Goal: Find specific page/section: Find specific page/section

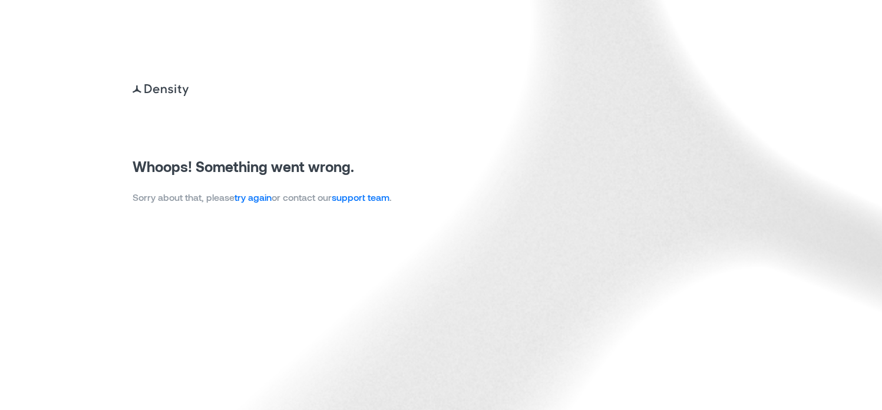
click at [267, 196] on link "try again" at bounding box center [252, 196] width 37 height 11
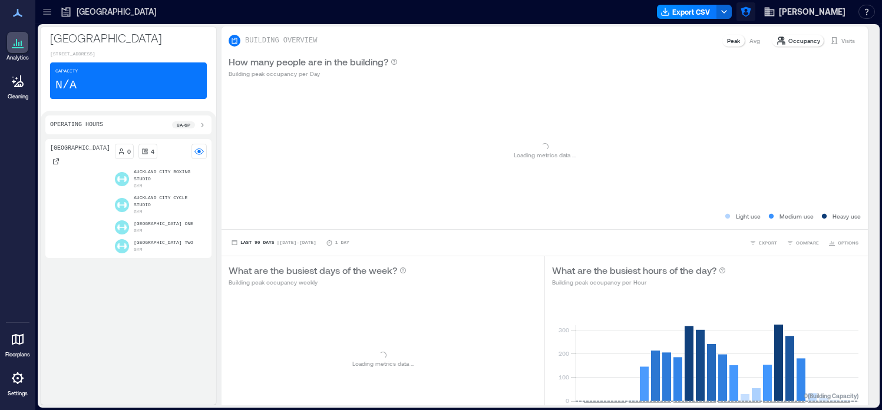
click at [752, 14] on icon "button" at bounding box center [746, 12] width 12 height 12
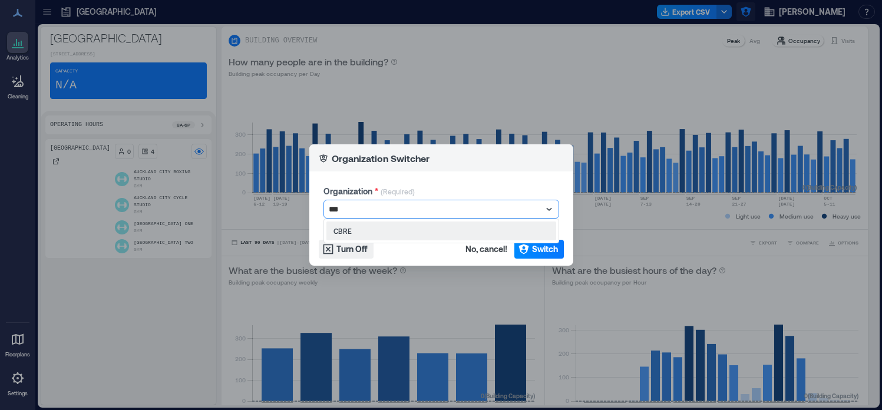
type input "****"
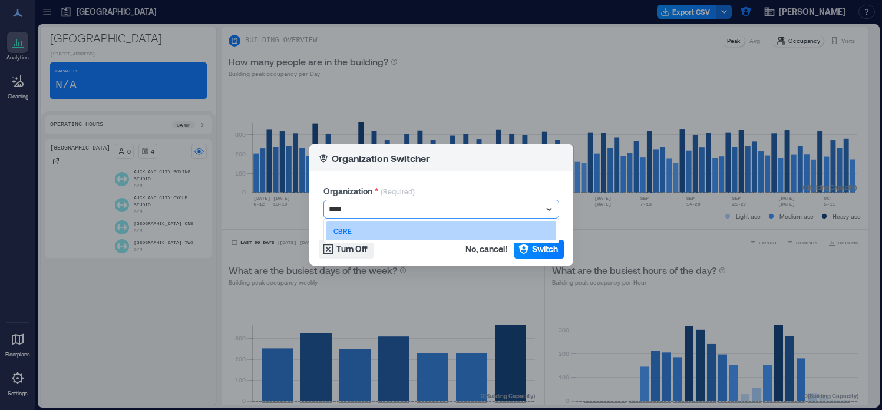
click at [461, 239] on div "CBRE" at bounding box center [441, 231] width 230 height 19
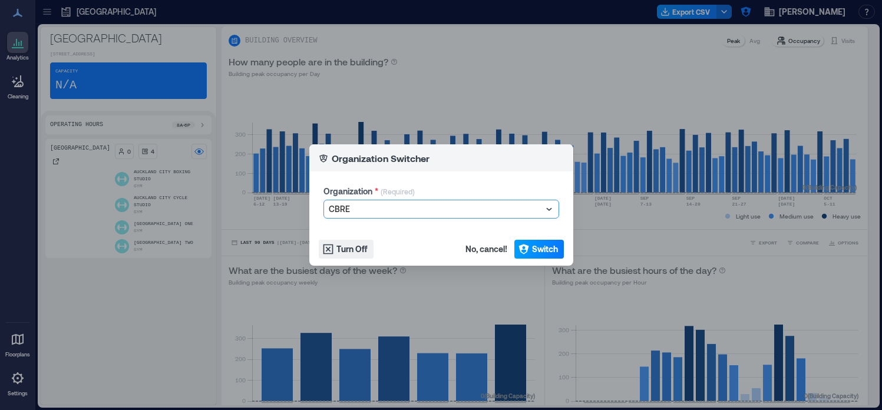
click at [533, 250] on span "Switch" at bounding box center [545, 249] width 26 height 12
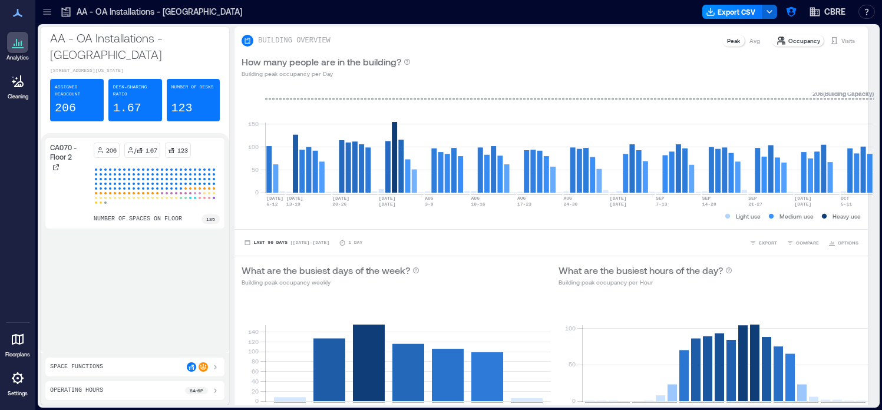
click at [45, 9] on icon at bounding box center [47, 12] width 12 height 12
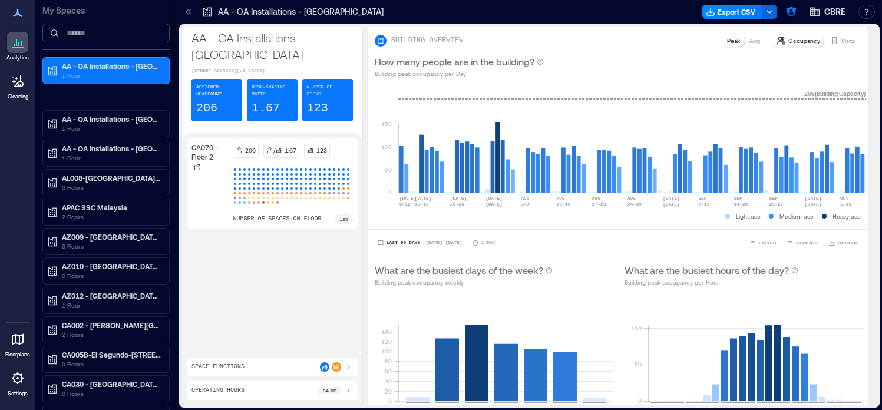
click at [123, 37] on input at bounding box center [105, 33] width 127 height 19
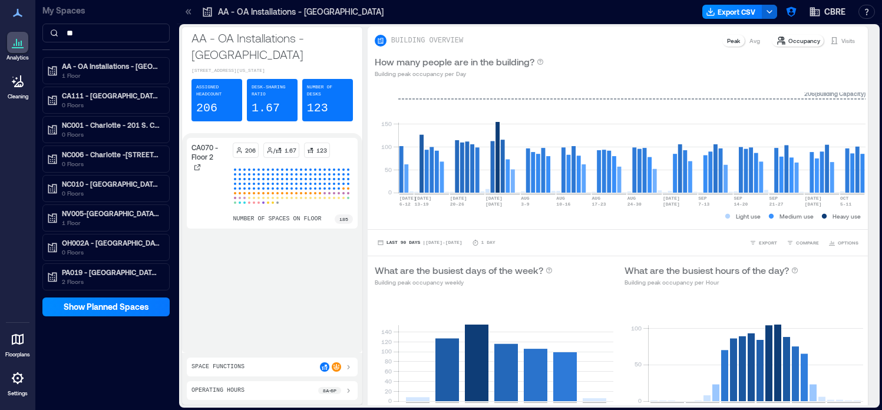
type input "**"
click at [18, 379] on icon at bounding box center [18, 378] width 14 height 14
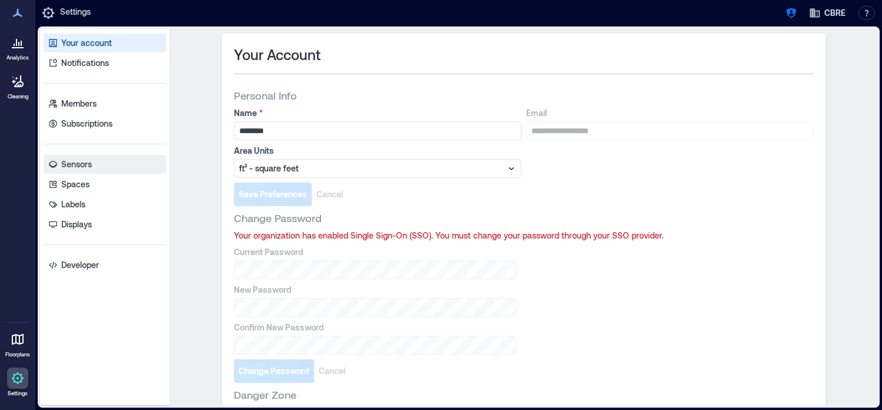
click at [94, 170] on link "Sensors" at bounding box center [105, 164] width 123 height 19
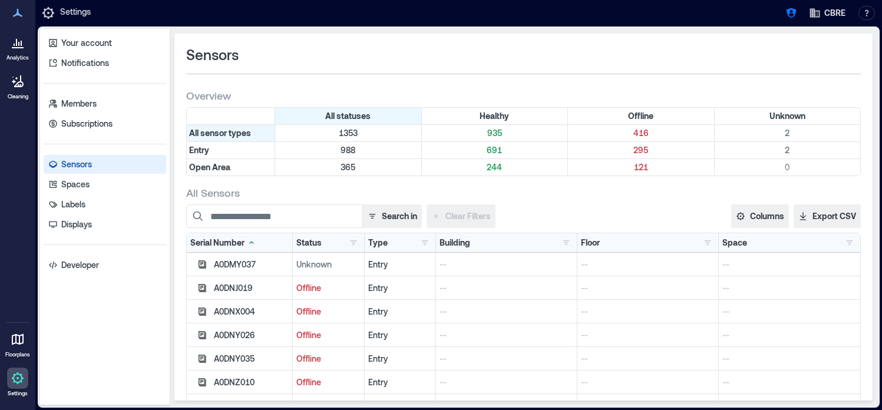
click at [361, 242] on div "Status Healthy 935 Offline 416 Unknown 2" at bounding box center [329, 242] width 72 height 19
click at [427, 246] on button "button" at bounding box center [425, 243] width 14 height 12
click at [432, 266] on div "Entry 988" at bounding box center [468, 266] width 89 height 12
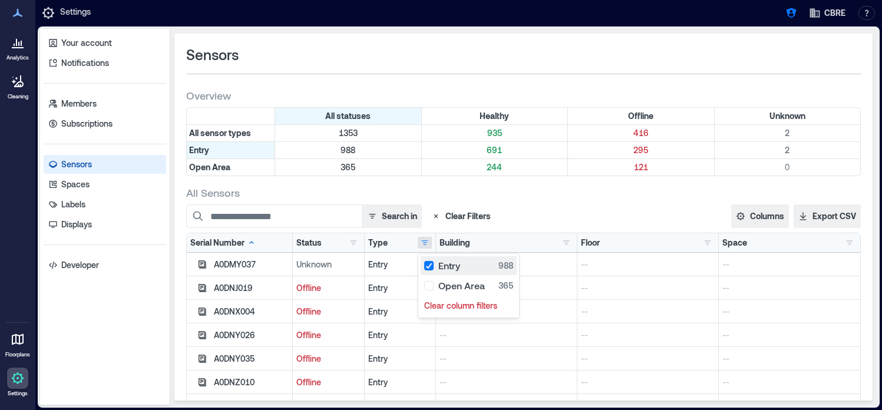
click at [432, 266] on div "Entry 988" at bounding box center [468, 266] width 89 height 12
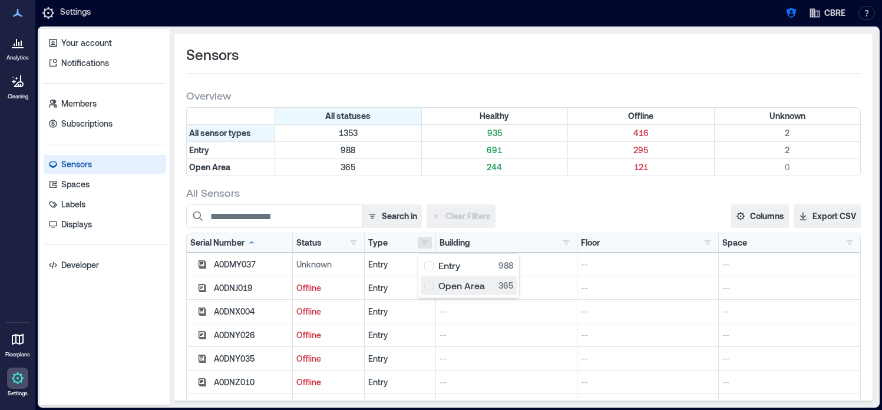
click at [432, 281] on div "Open Area 365" at bounding box center [468, 286] width 89 height 12
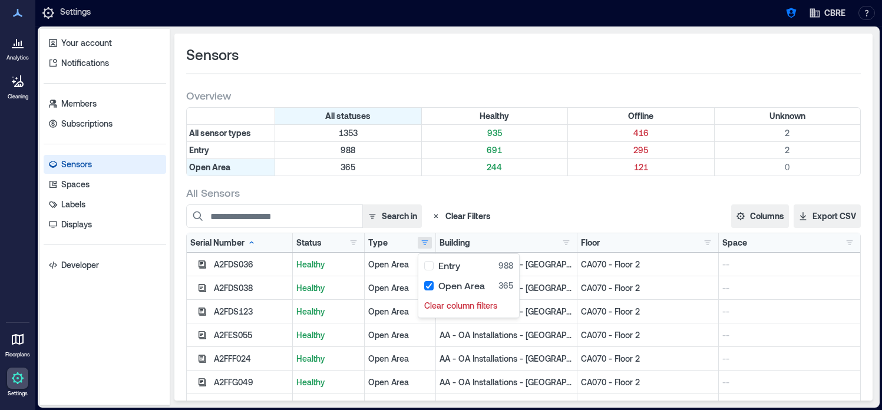
click at [536, 199] on div "All Sensors" at bounding box center [523, 193] width 675 height 14
click at [564, 245] on button "button" at bounding box center [566, 243] width 14 height 12
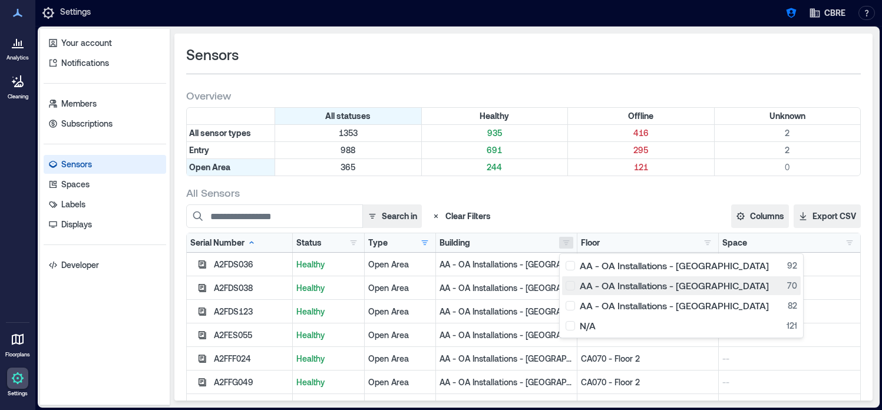
click at [564, 287] on button "AA - OA Installations - NC 70" at bounding box center [681, 285] width 239 height 19
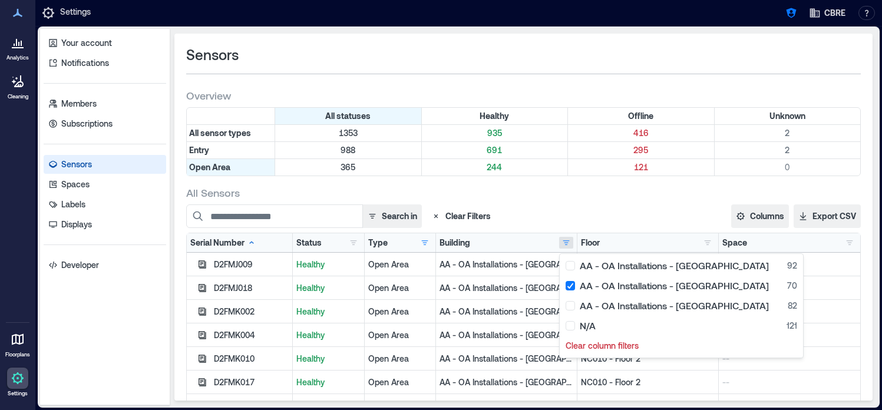
click at [600, 215] on div "Search in Clear Filters" at bounding box center [421, 216] width 471 height 24
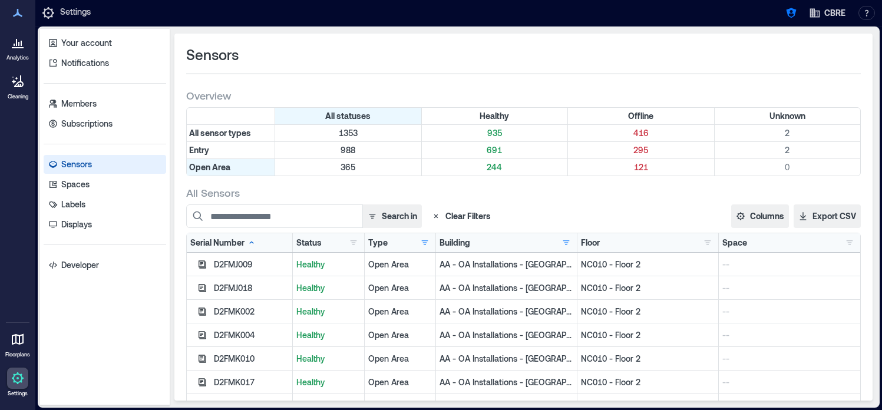
click at [25, 51] on div at bounding box center [17, 42] width 21 height 21
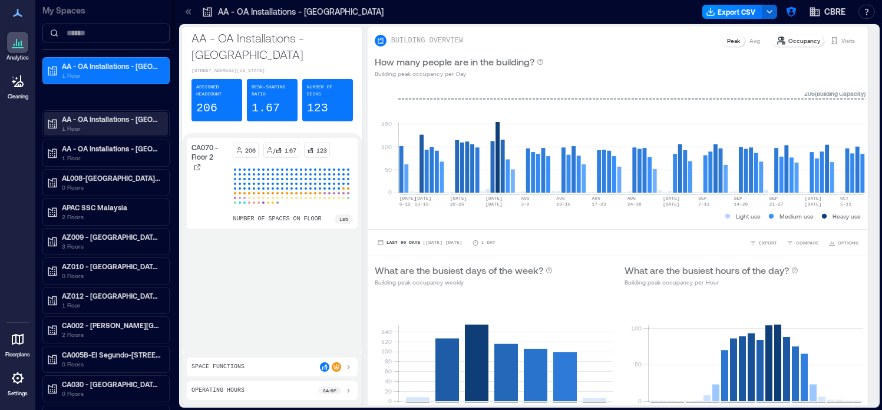
click at [111, 128] on p "1 Floor" at bounding box center [111, 128] width 99 height 9
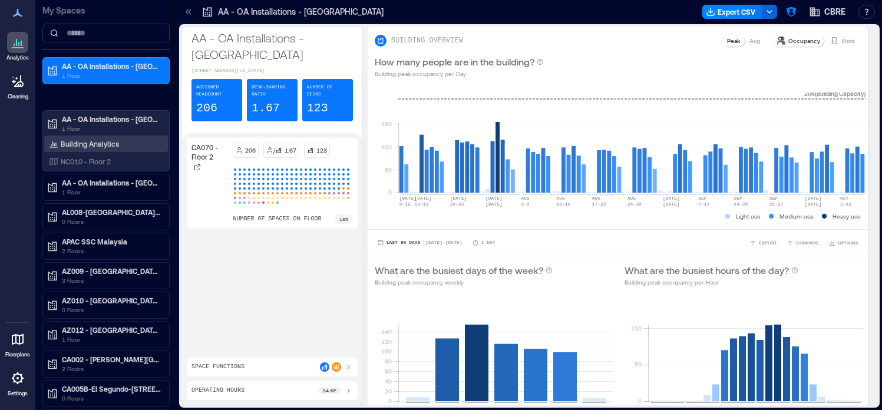
click at [116, 147] on p "Building Analytics" at bounding box center [90, 143] width 58 height 9
